Goal: Find contact information: Find contact information

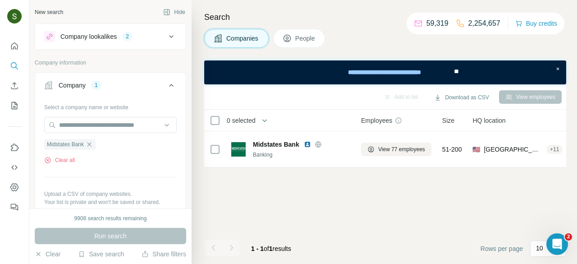
scroll to position [0, 171]
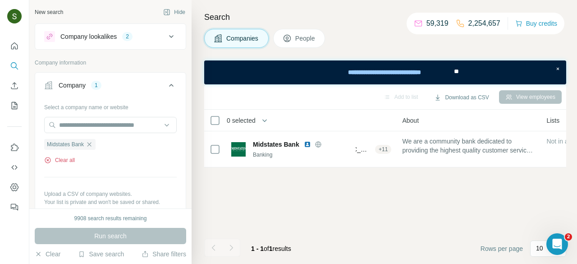
click at [68, 160] on button "Clear all" at bounding box center [59, 160] width 31 height 8
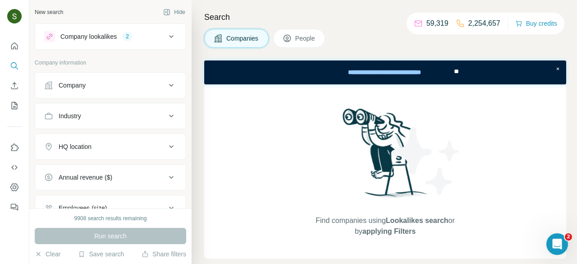
click at [100, 92] on button "Company" at bounding box center [110, 85] width 151 height 22
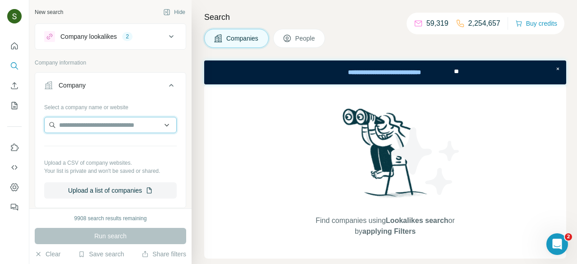
click at [99, 131] on input "text" at bounding box center [110, 125] width 133 height 16
paste input "**********"
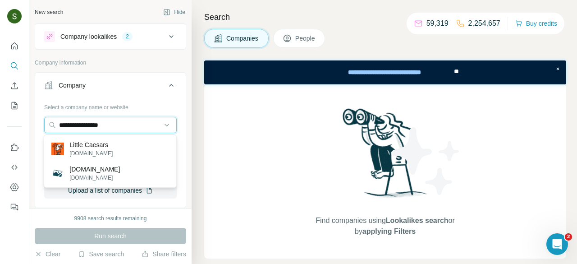
type input "**********"
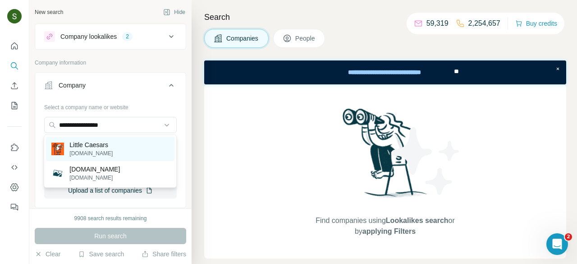
click at [119, 155] on div "Little Caesars littlecaesars.com" at bounding box center [110, 149] width 129 height 24
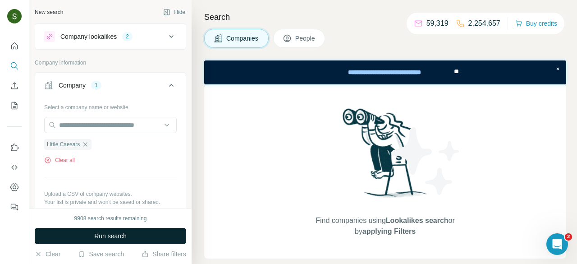
click at [113, 233] on span "Run search" at bounding box center [110, 235] width 32 height 9
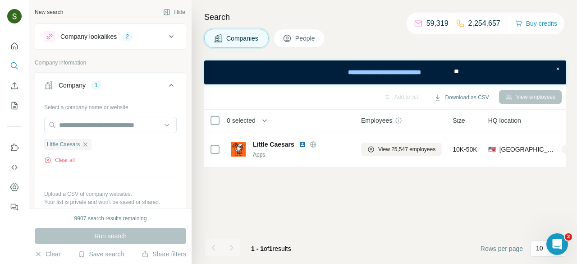
click at [294, 44] on button "People" at bounding box center [299, 38] width 52 height 19
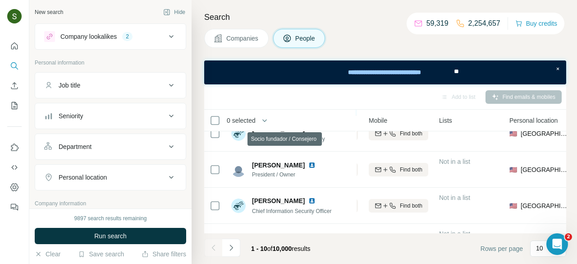
scroll to position [54, 163]
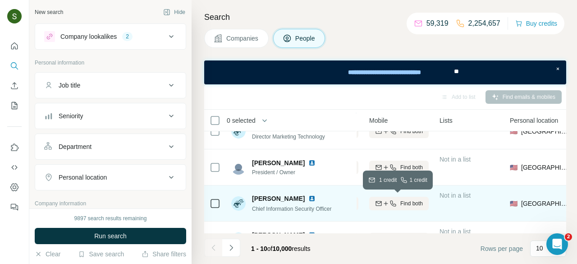
click at [416, 204] on span "Find both" at bounding box center [412, 203] width 23 height 8
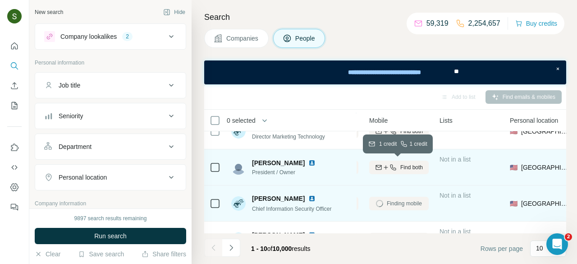
click at [403, 166] on span "Find both" at bounding box center [412, 167] width 23 height 8
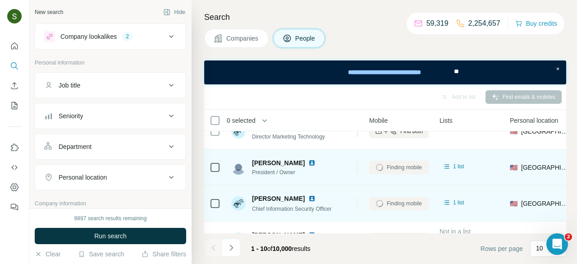
click at [309, 163] on img at bounding box center [312, 162] width 7 height 7
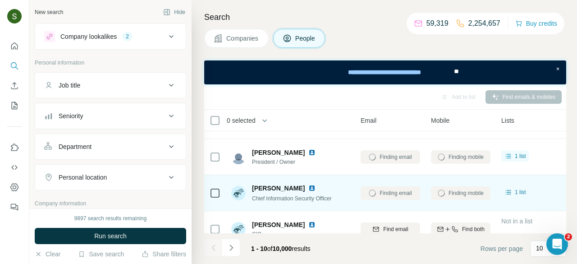
scroll to position [68, 98]
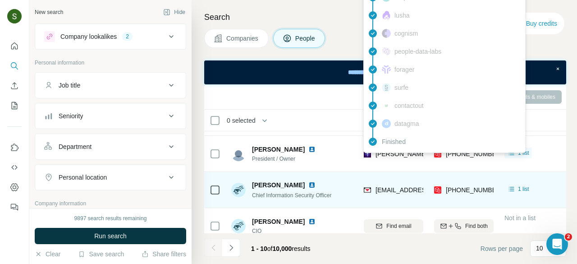
click at [404, 153] on span "larry.proodian@littlecaesars.com" at bounding box center [481, 153] width 211 height 7
copy span "larry.proodian@littlecaesars.com"
click at [297, 113] on th "0 selected" at bounding box center [276, 121] width 144 height 22
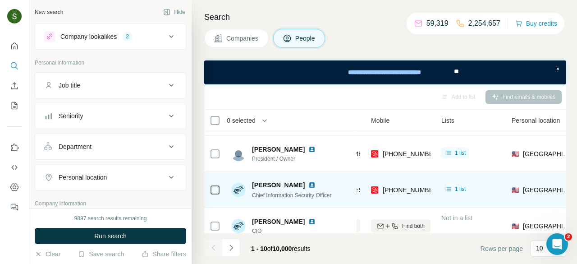
scroll to position [68, 163]
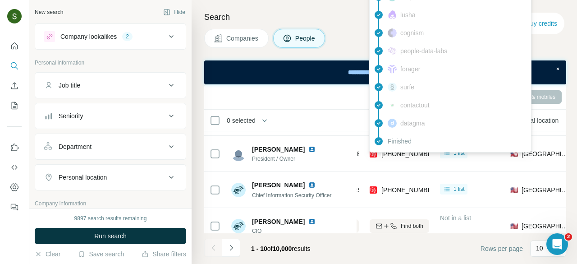
click at [393, 155] on span "+17274944588" at bounding box center [410, 153] width 57 height 7
copy tr "+17274944588"
click at [346, 111] on th "0 selected" at bounding box center [276, 121] width 144 height 22
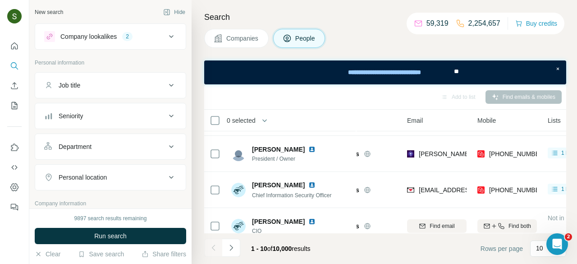
scroll to position [68, 53]
click at [309, 187] on img at bounding box center [312, 184] width 7 height 7
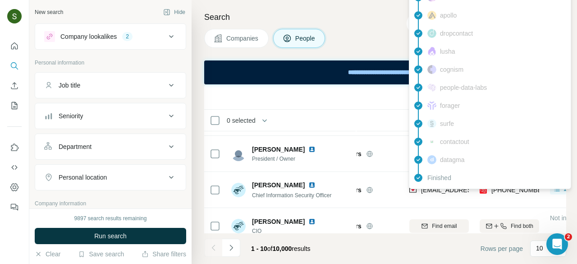
click at [432, 190] on span "afia.phillips@lcecorp.com" at bounding box center [500, 189] width 159 height 7
copy span "afia.phillips@lcecorp.com"
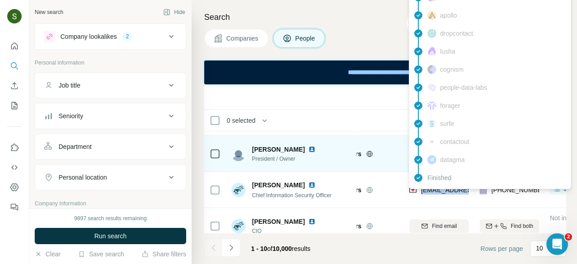
click at [355, 169] on td "Larry Proodian President / Owner" at bounding box center [291, 154] width 131 height 36
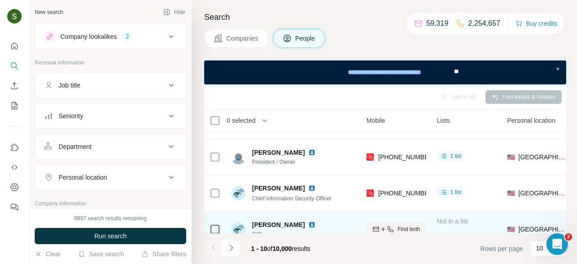
scroll to position [65, 166]
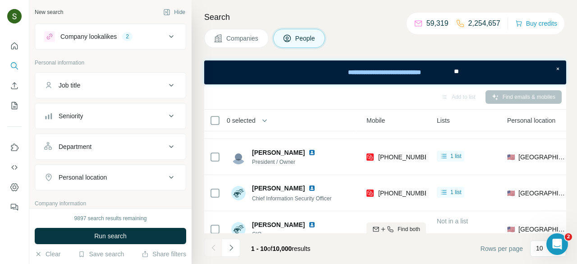
click at [242, 42] on span "Companies" at bounding box center [242, 38] width 33 height 9
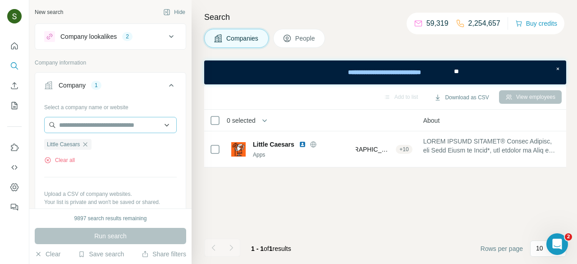
scroll to position [0, 166]
click at [62, 163] on button "Clear all" at bounding box center [59, 160] width 31 height 8
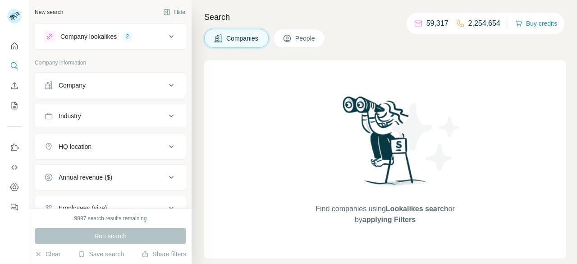
click at [81, 88] on div "Company" at bounding box center [72, 85] width 27 height 9
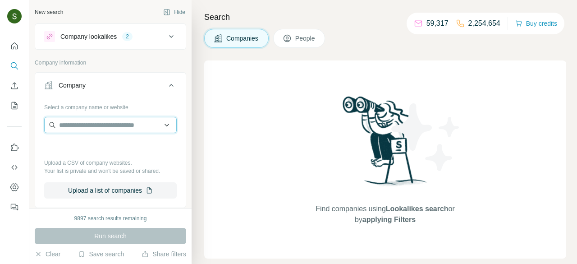
click at [102, 121] on input "text" at bounding box center [110, 125] width 133 height 16
paste input "**********"
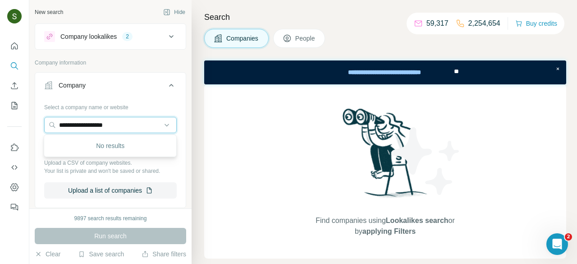
type input "**********"
click at [134, 129] on input "**********" at bounding box center [110, 125] width 133 height 16
paste input "text"
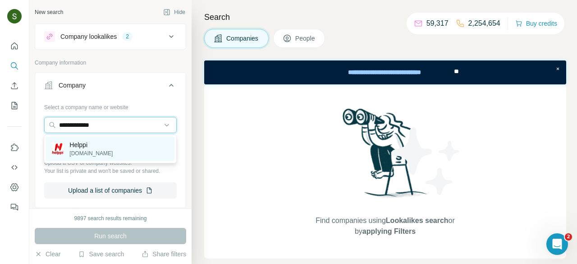
type input "**********"
click at [107, 154] on div "Helppi helppi.com.br" at bounding box center [110, 149] width 129 height 24
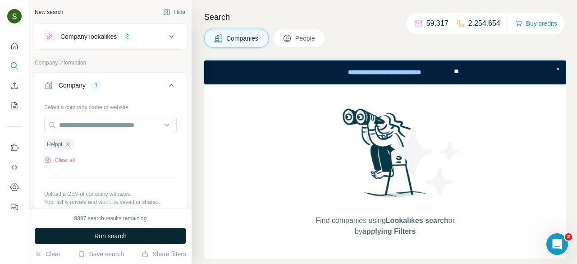
click at [147, 233] on button "Run search" at bounding box center [111, 236] width 152 height 16
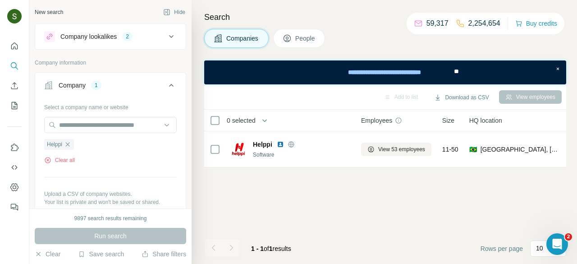
click at [291, 42] on icon at bounding box center [287, 38] width 9 height 9
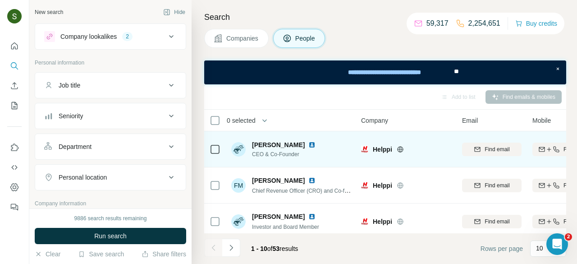
scroll to position [0, 101]
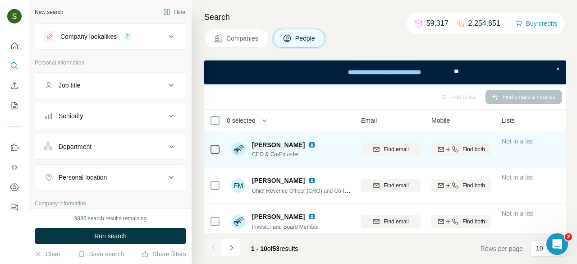
click at [438, 148] on div "Find both" at bounding box center [462, 149] width 60 height 8
click at [463, 185] on span "Find both" at bounding box center [474, 185] width 23 height 8
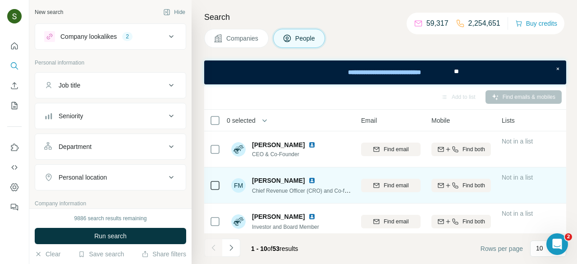
scroll to position [3, 122]
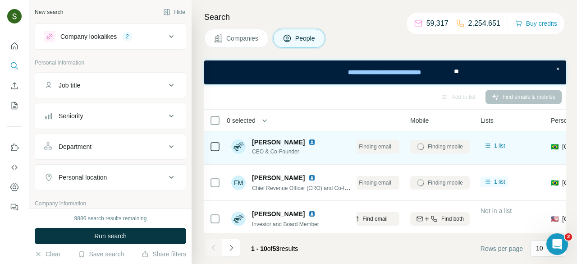
click at [309, 141] on img at bounding box center [312, 141] width 7 height 7
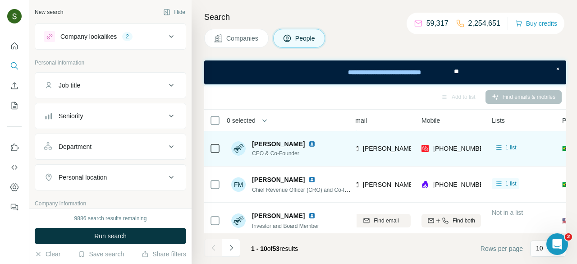
scroll to position [0, 106]
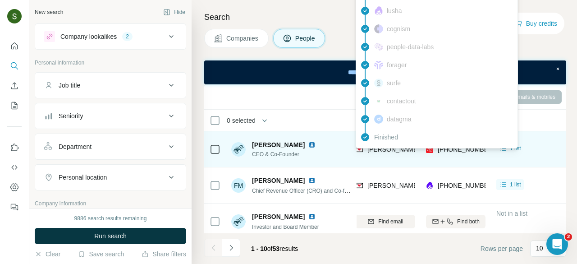
click at [385, 151] on span "daniel@helppi.com.br" at bounding box center [473, 149] width 211 height 7
copy span "daniel@helppi.com.br"
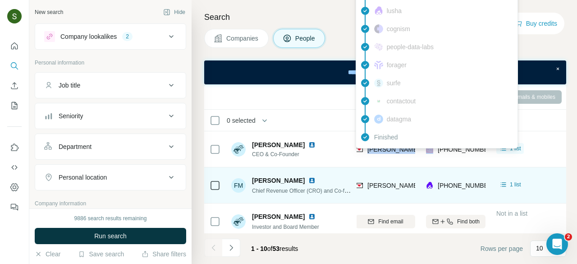
click at [409, 167] on td "fabio@helppi.com.br" at bounding box center [386, 185] width 70 height 36
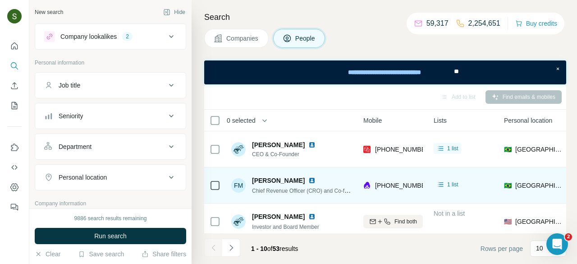
scroll to position [0, 170]
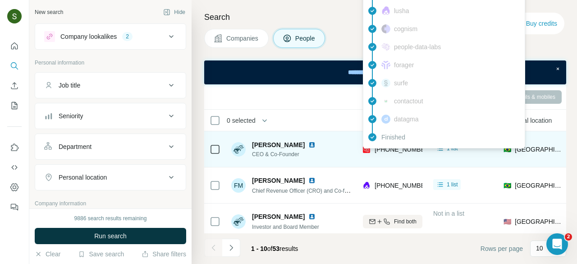
click at [399, 151] on span "+5511991167545" at bounding box center [403, 149] width 57 height 7
copy tr "+5511991167545"
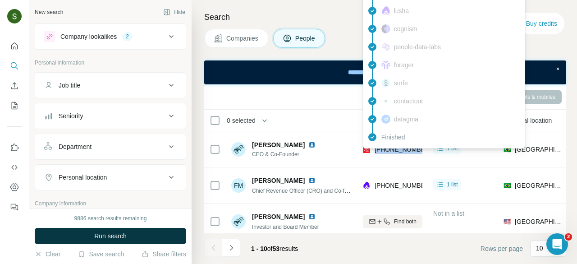
click at [332, 117] on div "0 selected" at bounding box center [277, 120] width 134 height 10
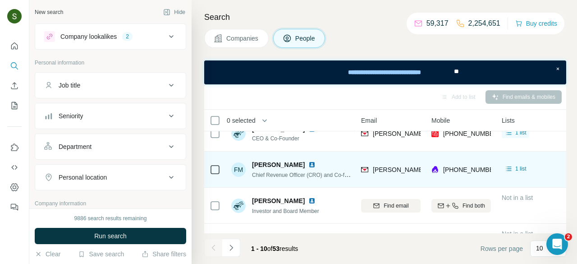
scroll to position [16, 101]
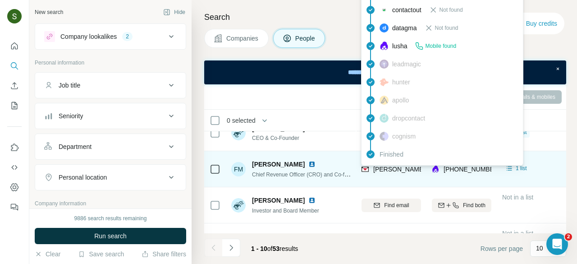
click at [397, 169] on span "fabio@helppi.com.br" at bounding box center [453, 169] width 159 height 7
copy span "fabio@helppi.com.br"
click at [309, 162] on img at bounding box center [312, 164] width 7 height 7
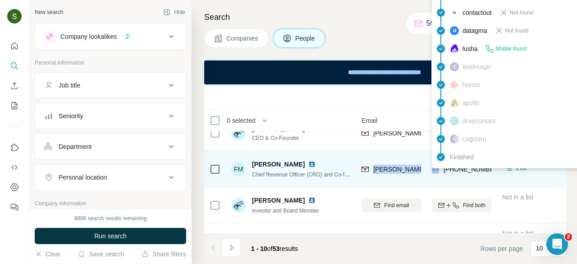
click at [464, 172] on span "+5511964384433" at bounding box center [472, 169] width 57 height 7
copy tr "+5511964384433"
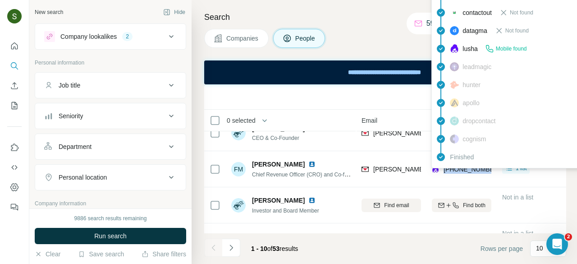
click at [348, 101] on div "Add to list Find emails & mobiles" at bounding box center [385, 97] width 353 height 16
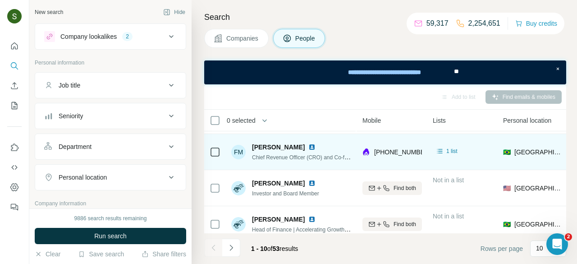
scroll to position [33, 170]
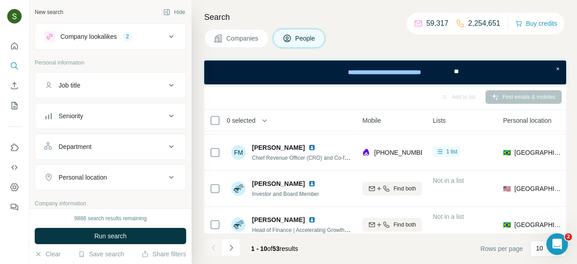
click at [235, 40] on span "Companies" at bounding box center [242, 38] width 33 height 9
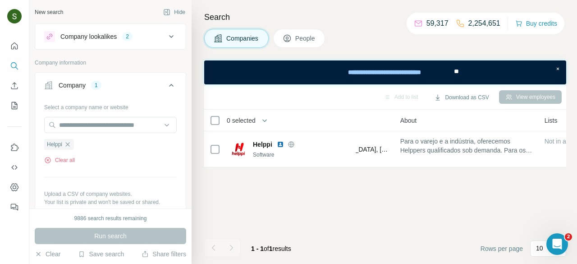
scroll to position [0, 170]
click at [61, 160] on button "Clear all" at bounding box center [59, 160] width 31 height 8
